Goal: Task Accomplishment & Management: Manage account settings

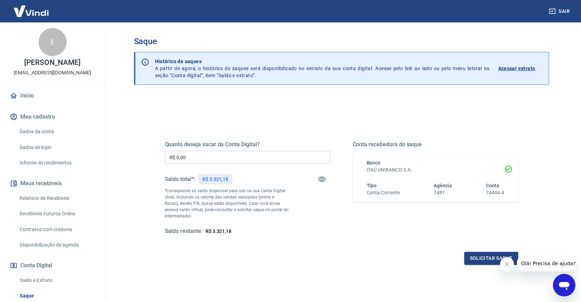
click at [218, 160] on input "R$ 0,00" at bounding box center [248, 157] width 166 height 13
type input "R$ 3.321,18"
click at [469, 258] on button "Solicitar saque" at bounding box center [491, 258] width 54 height 13
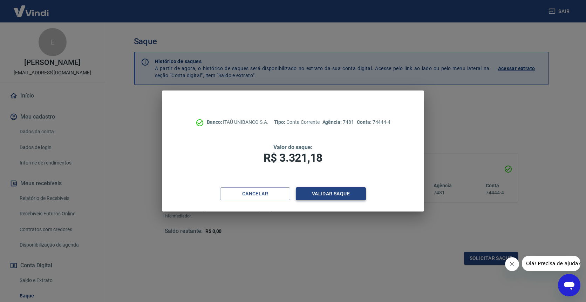
click at [316, 194] on button "Validar saque" at bounding box center [331, 193] width 70 height 13
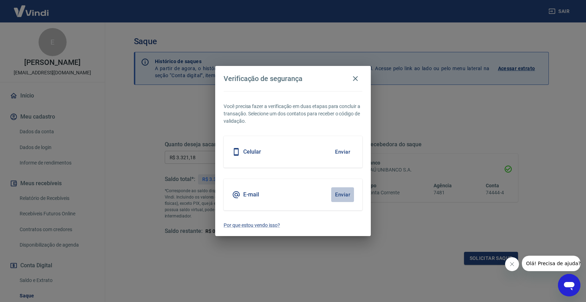
click at [344, 192] on button "Enviar" at bounding box center [342, 194] width 23 height 15
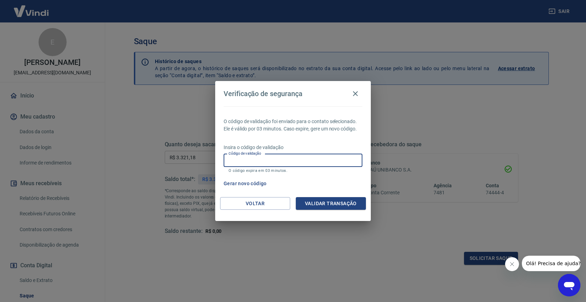
click at [258, 157] on div "Código de validação Código de validação O código expira em 03 minutos." at bounding box center [293, 163] width 139 height 19
type input "753325"
click at [330, 201] on button "Validar transação" at bounding box center [331, 203] width 70 height 13
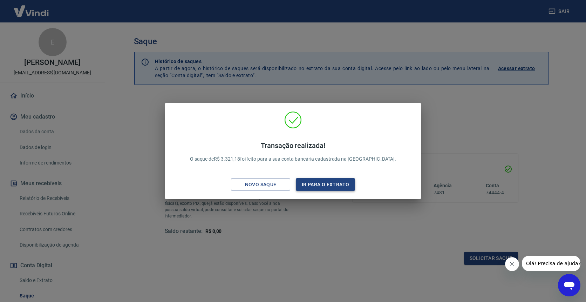
click at [315, 183] on button "Ir para o extrato" at bounding box center [325, 184] width 59 height 13
